Goal: Information Seeking & Learning: Learn about a topic

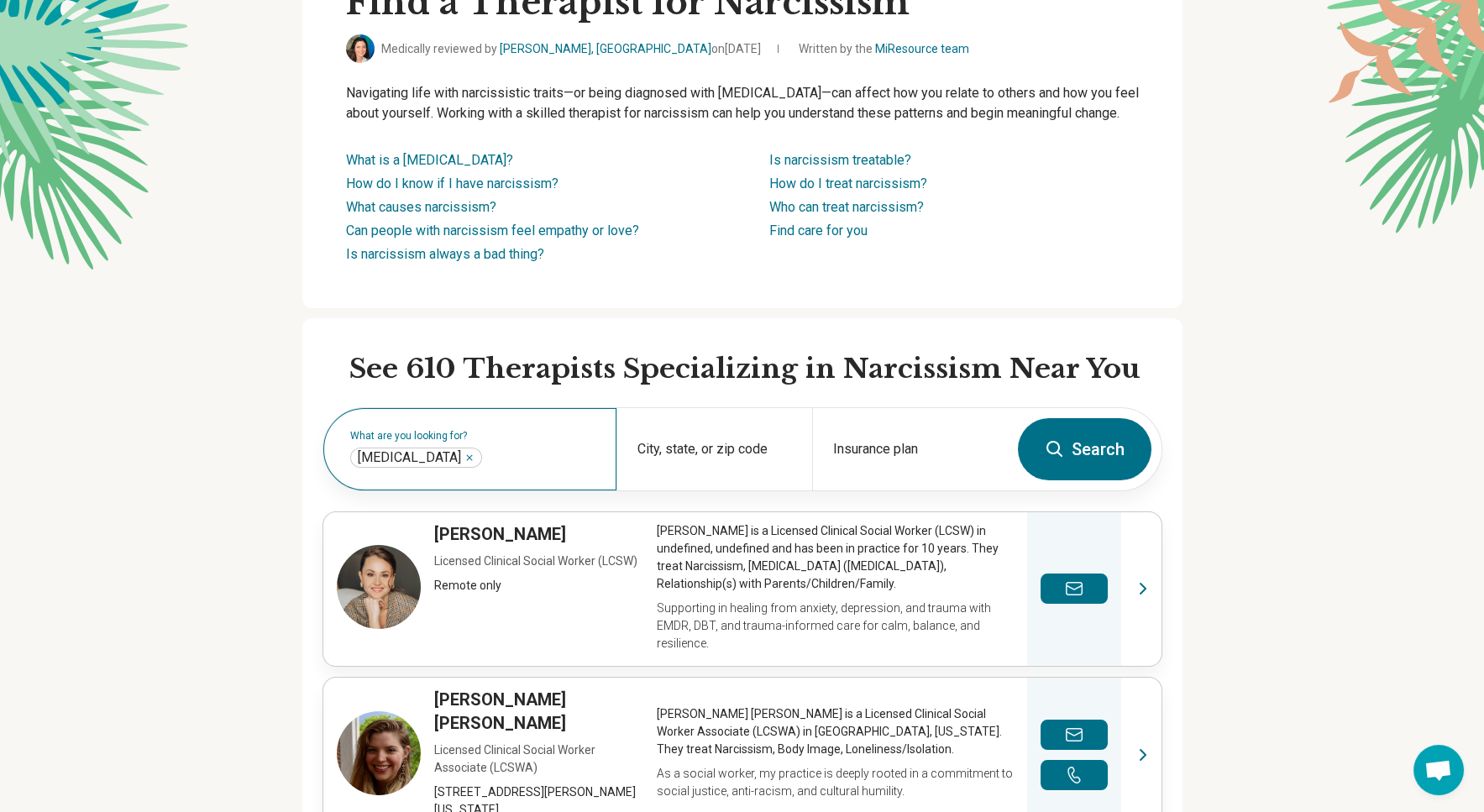
scroll to position [201, 0]
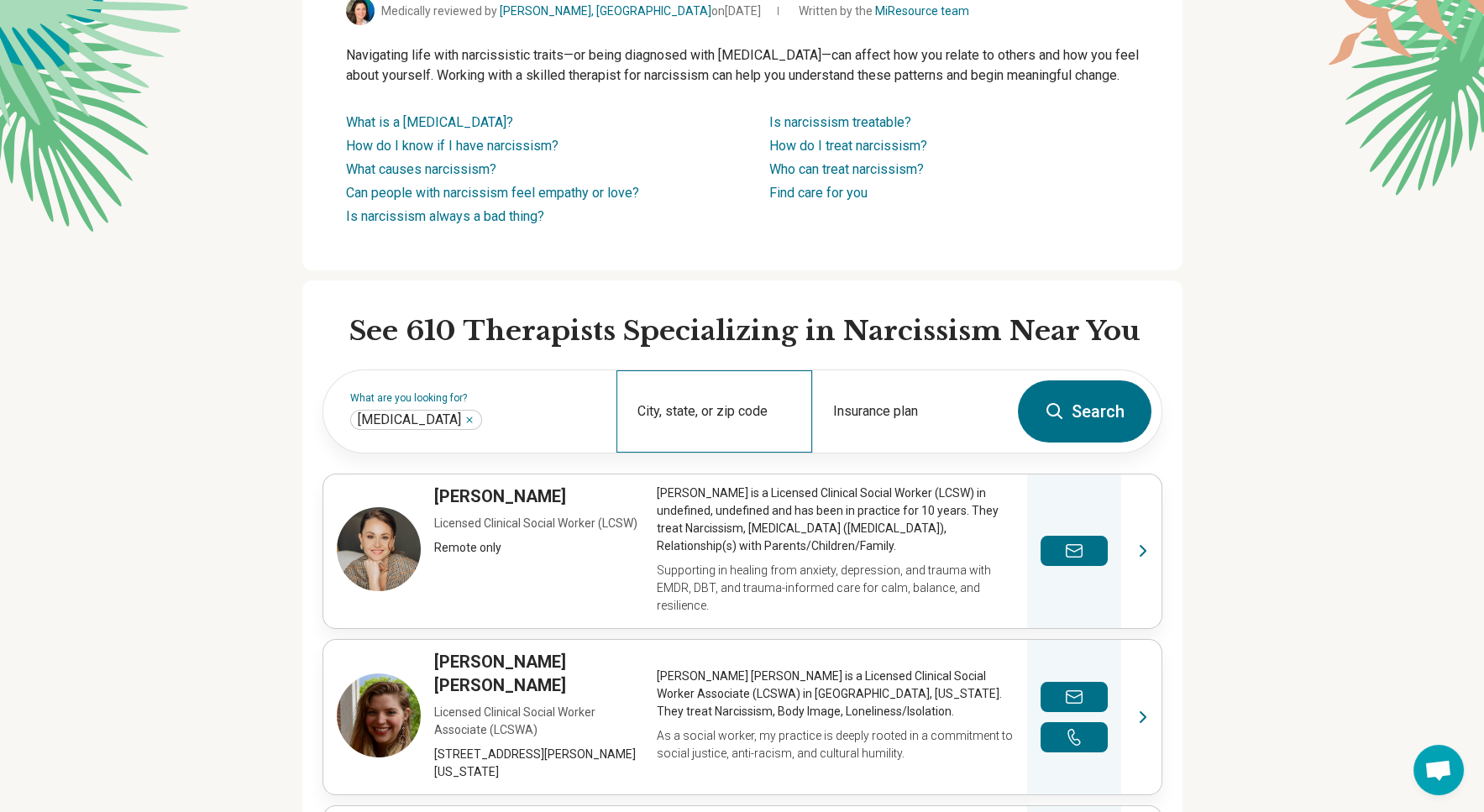
click at [730, 432] on div "City, state, or zip code" at bounding box center [714, 410] width 196 height 82
type input "*"
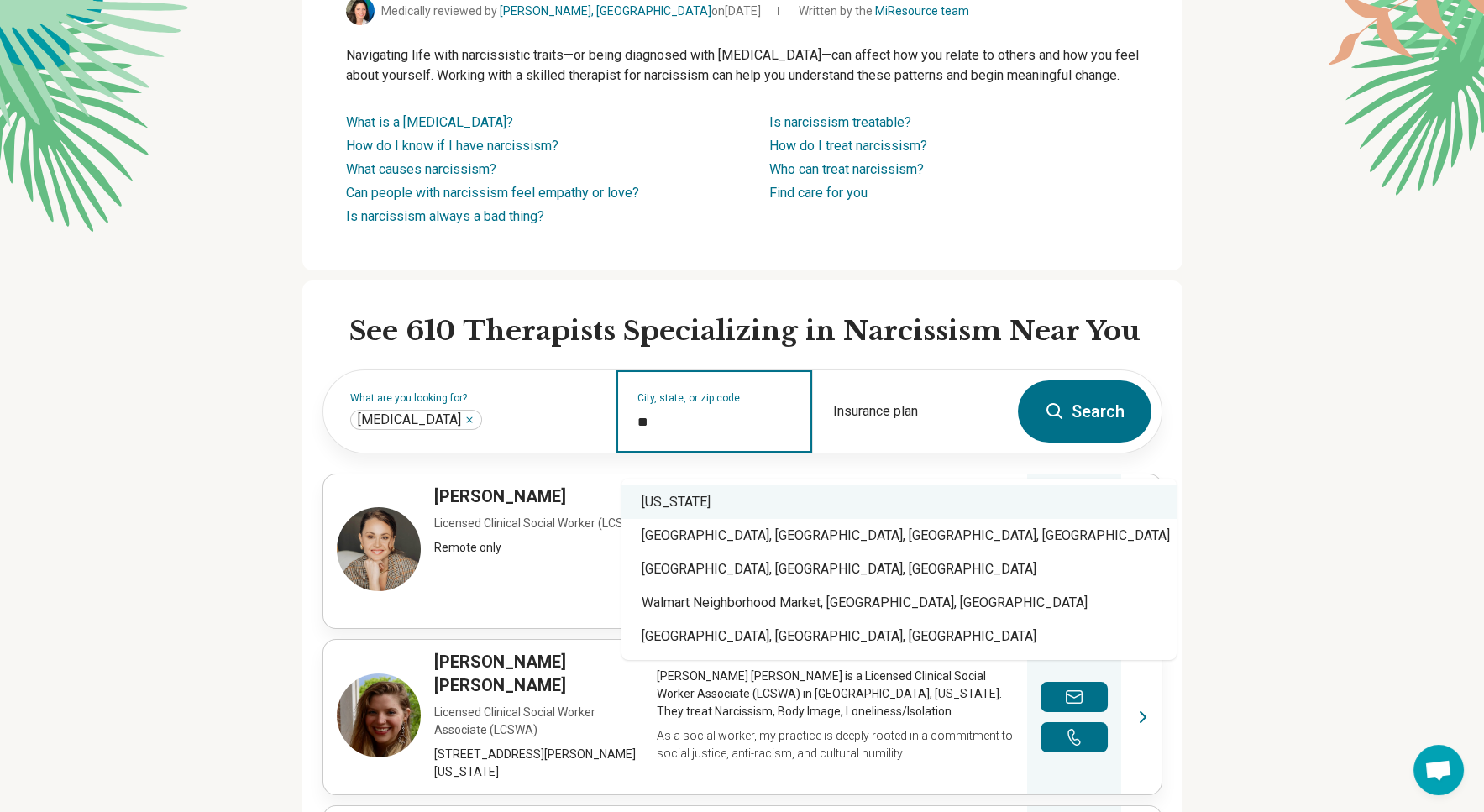
click at [717, 506] on div "[US_STATE]" at bounding box center [899, 502] width 555 height 34
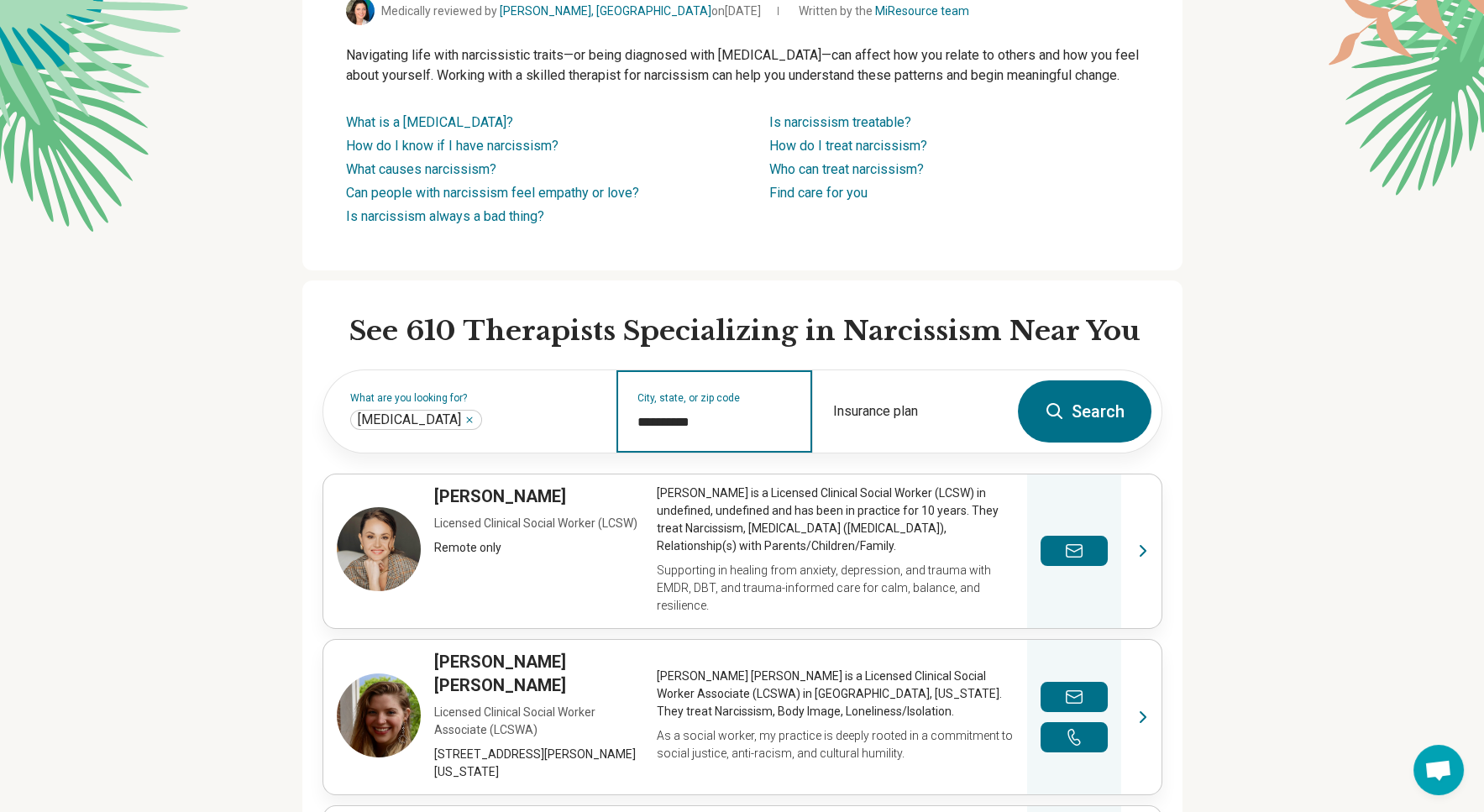
type input "**********"
click at [1109, 438] on button "Search" at bounding box center [1085, 411] width 134 height 63
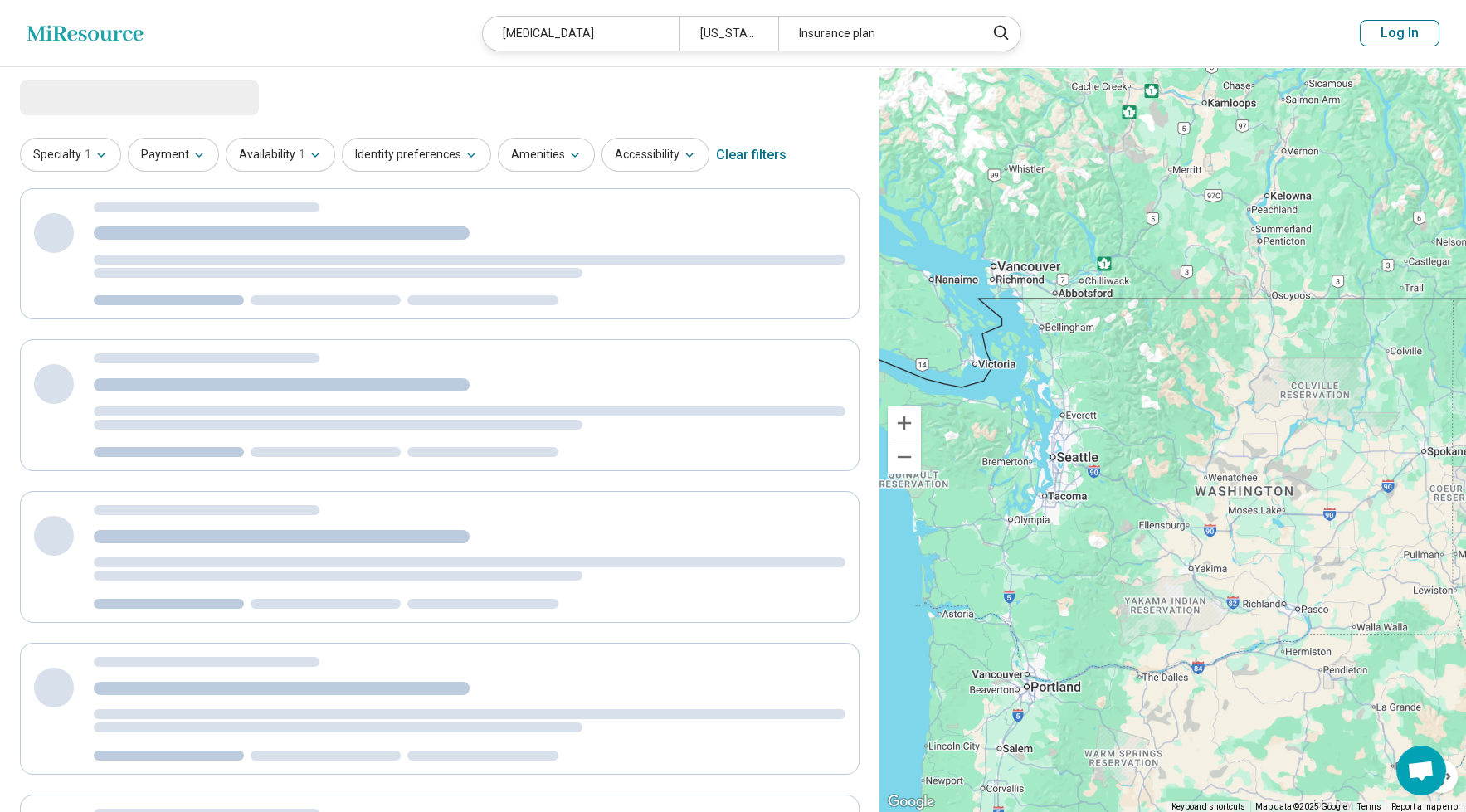
select select "***"
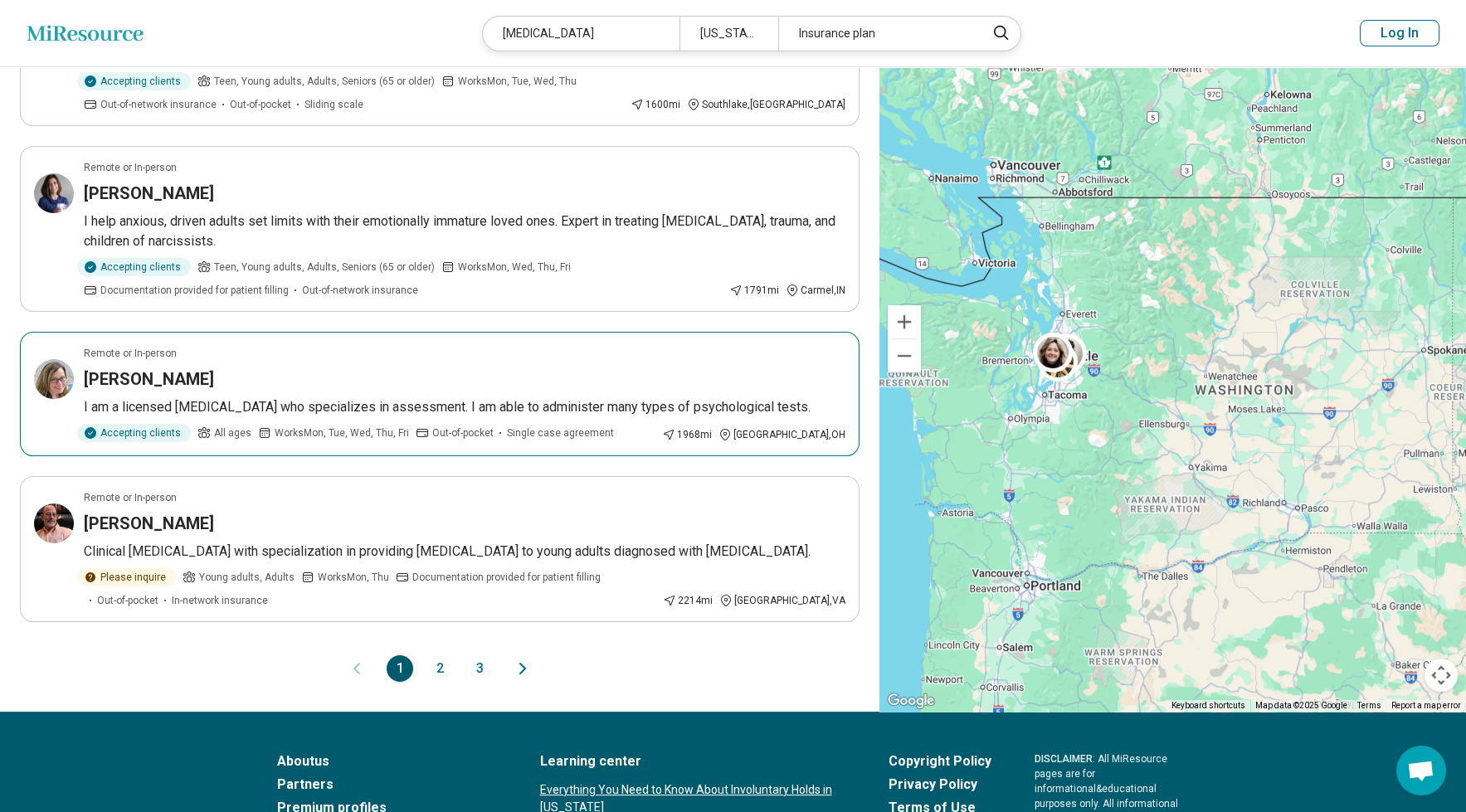
scroll to position [1261, 0]
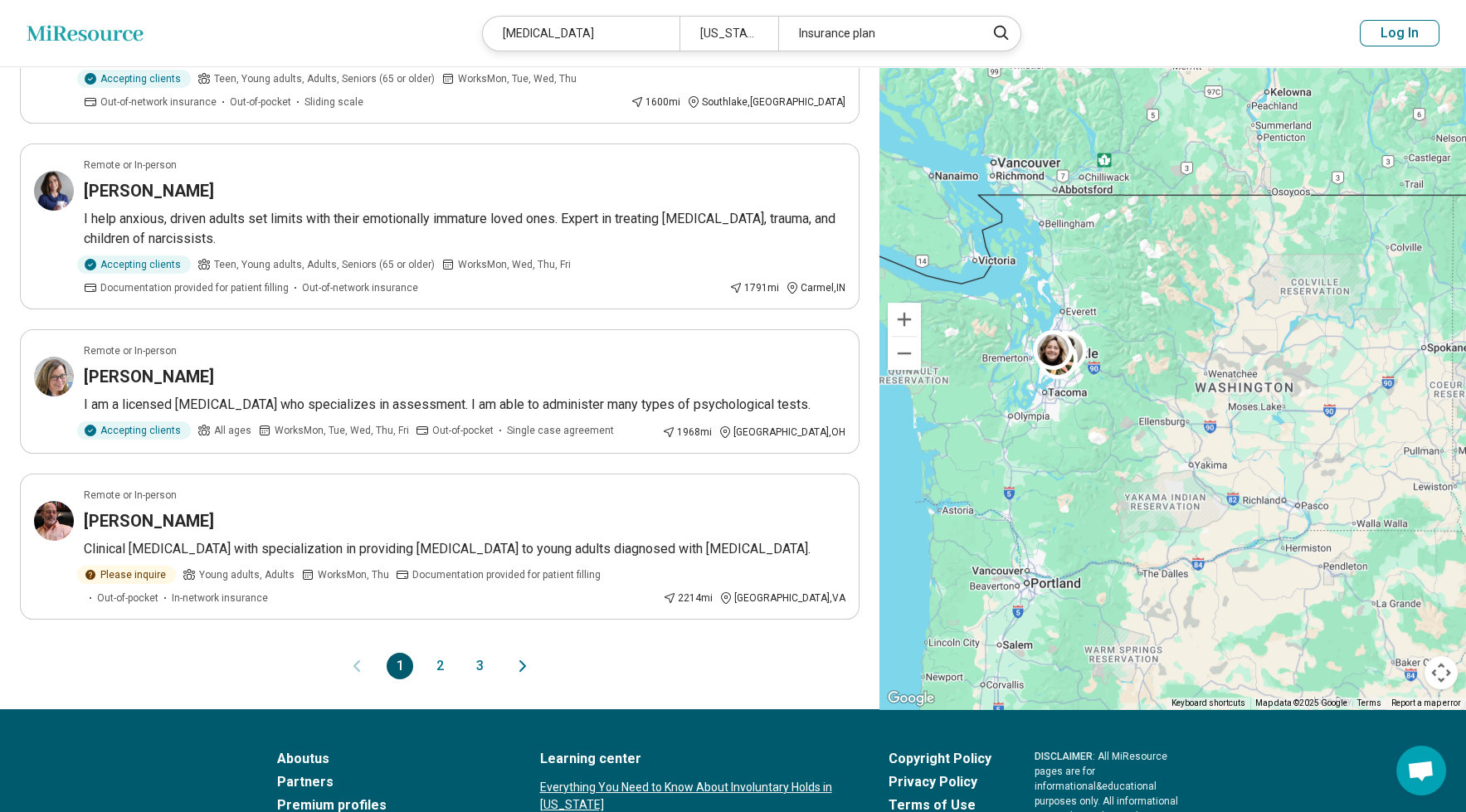
click at [435, 659] on button "2" at bounding box center [440, 666] width 27 height 27
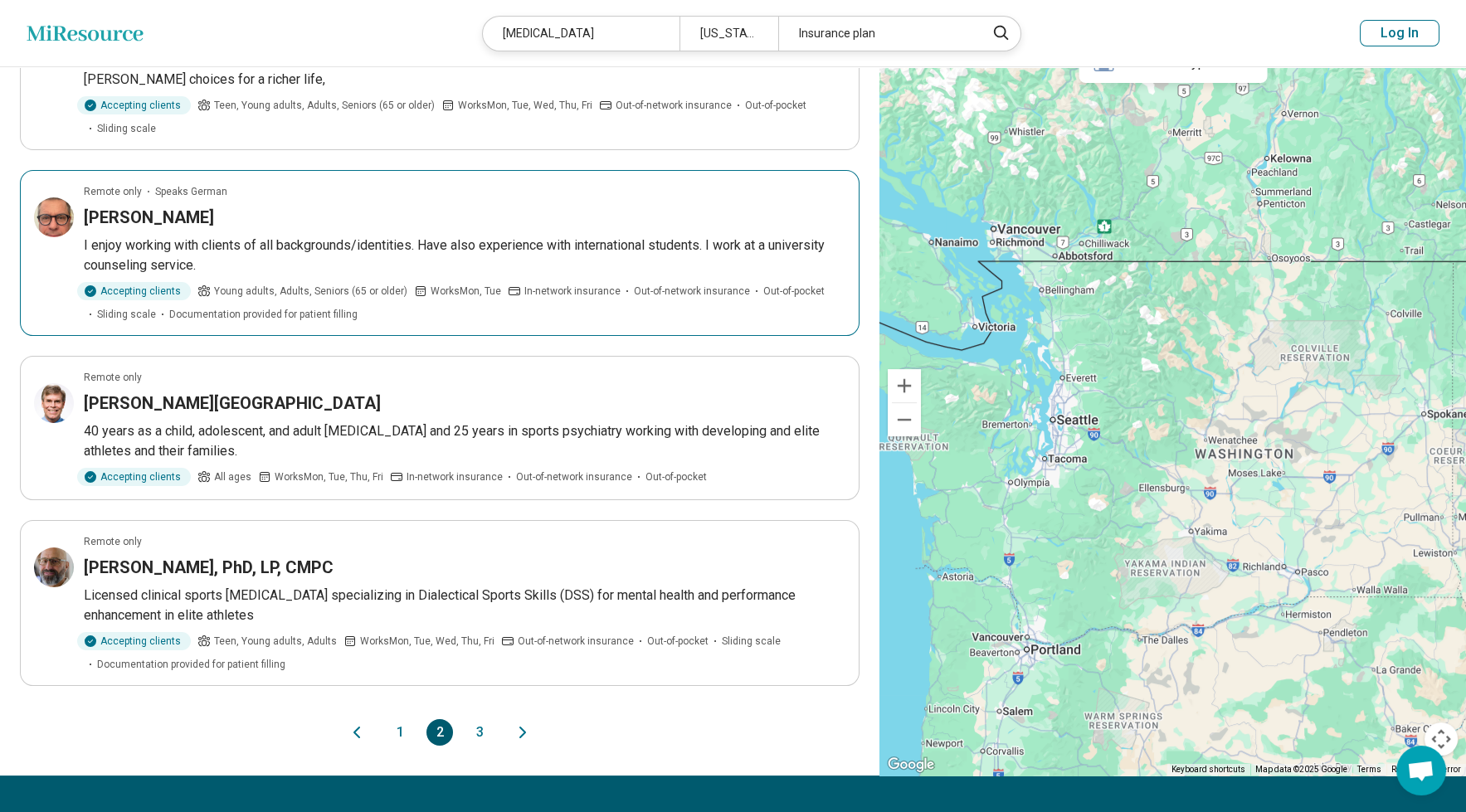
scroll to position [1195, 0]
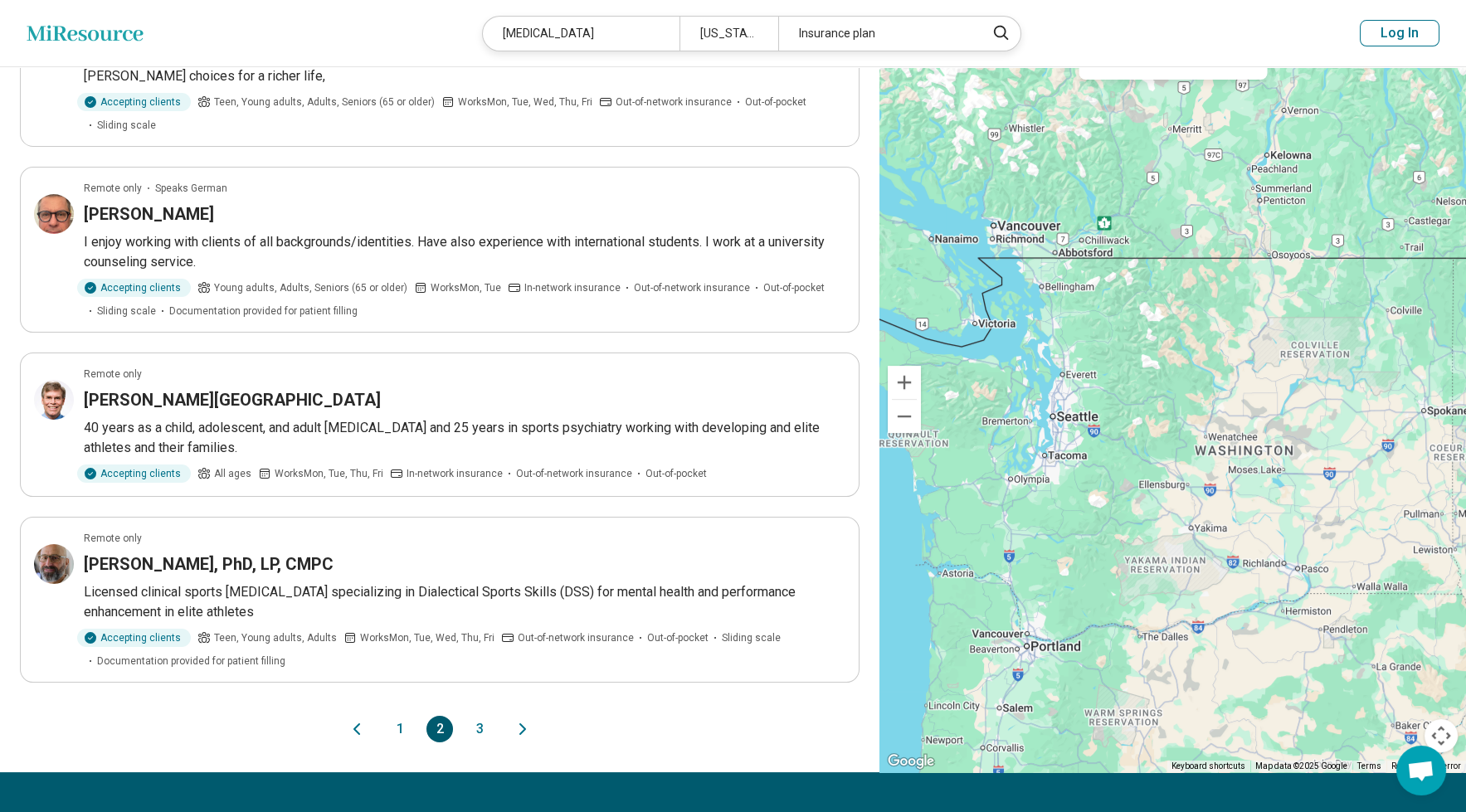
click at [475, 723] on button "3" at bounding box center [480, 729] width 27 height 27
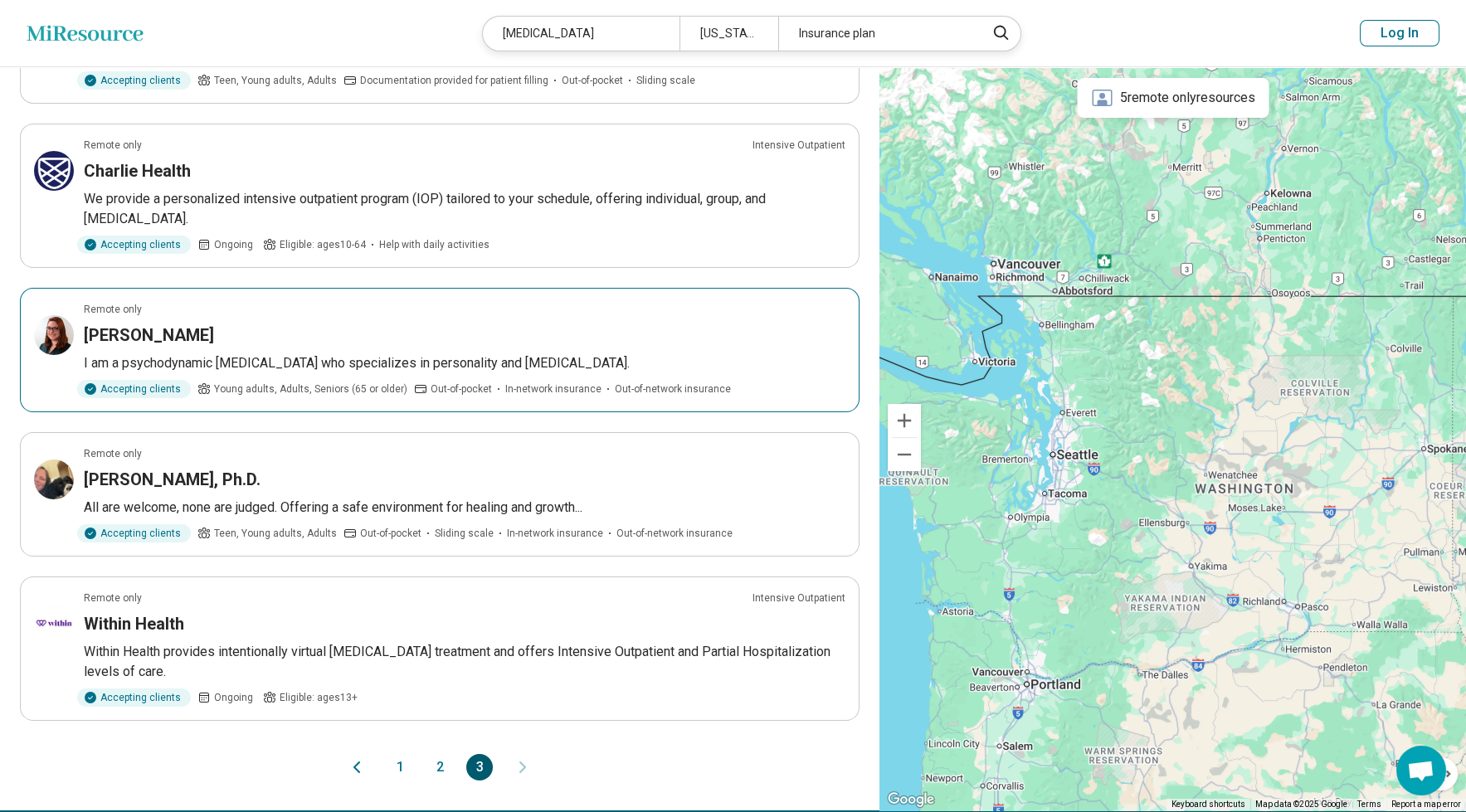
scroll to position [266, 0]
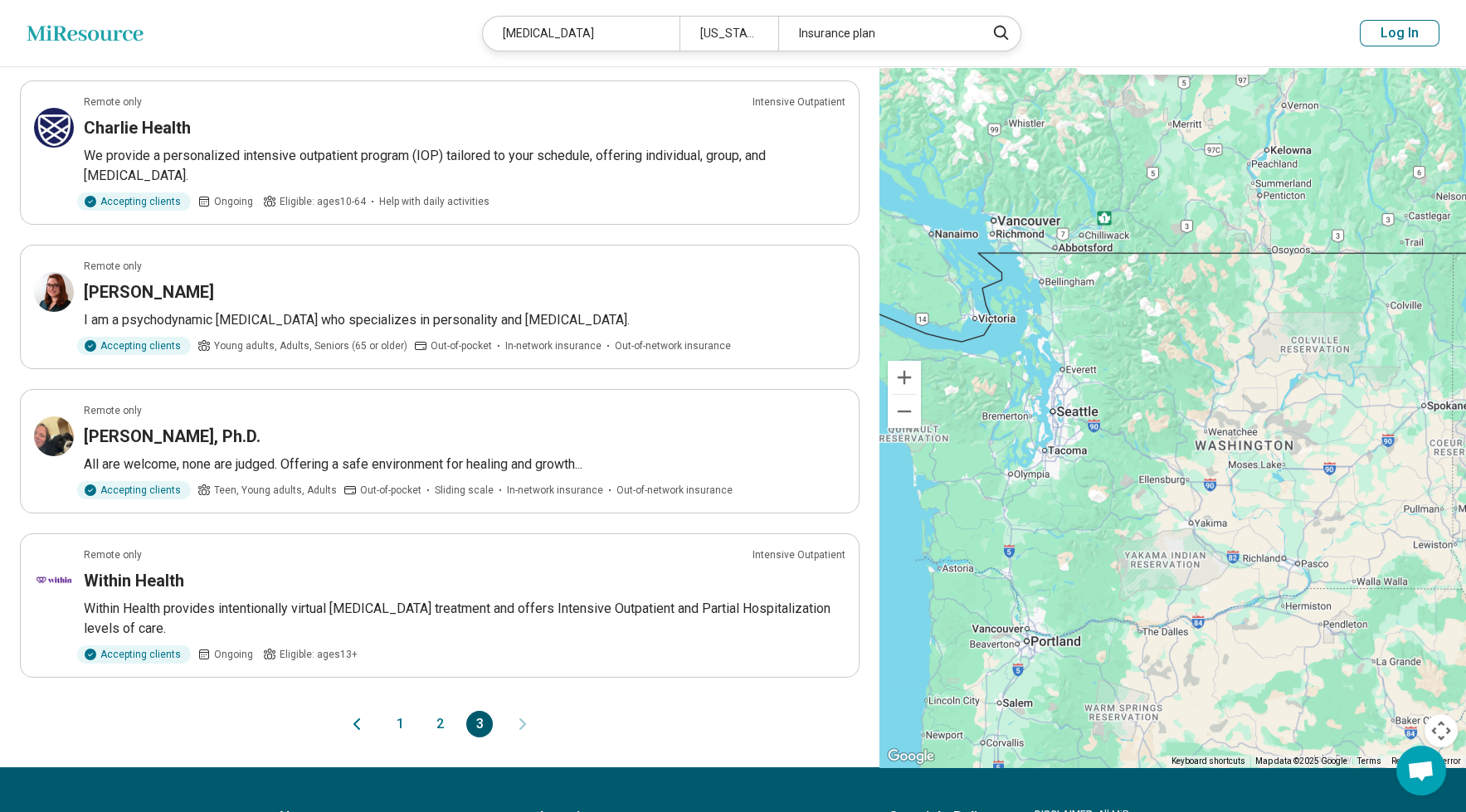
click at [403, 722] on button "1" at bounding box center [400, 724] width 27 height 27
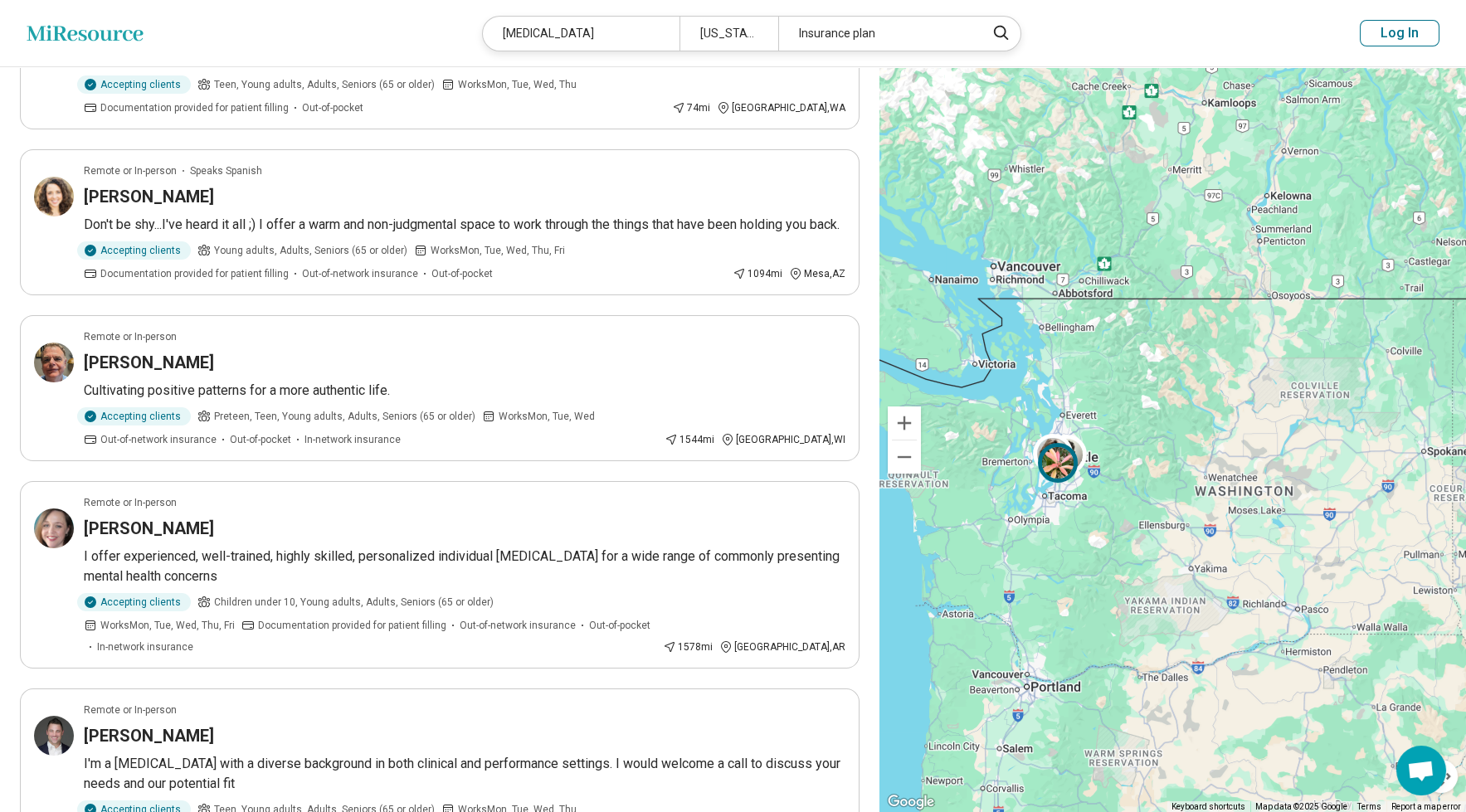
scroll to position [531, 0]
